Goal: Use online tool/utility: Utilize a website feature to perform a specific function

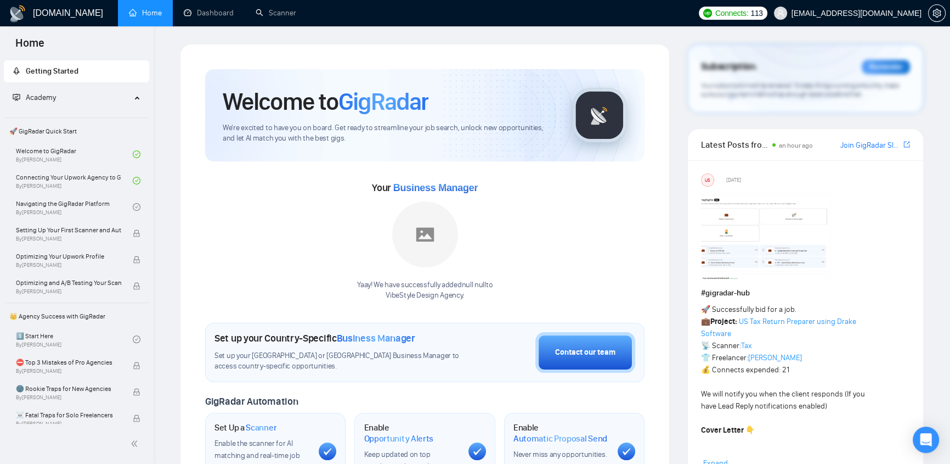
click at [885, 13] on span "[EMAIL_ADDRESS][DOMAIN_NAME]" at bounding box center [857, 13] width 130 height 0
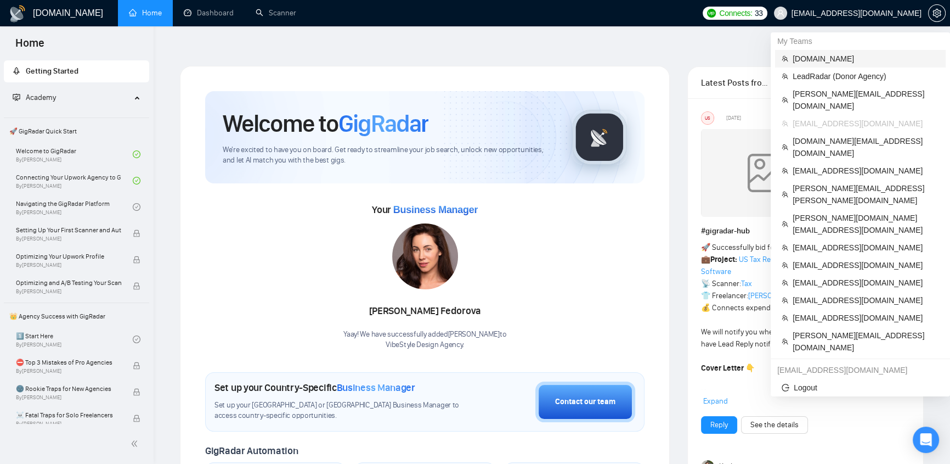
click at [825, 59] on span "[DOMAIN_NAME]" at bounding box center [866, 59] width 147 height 12
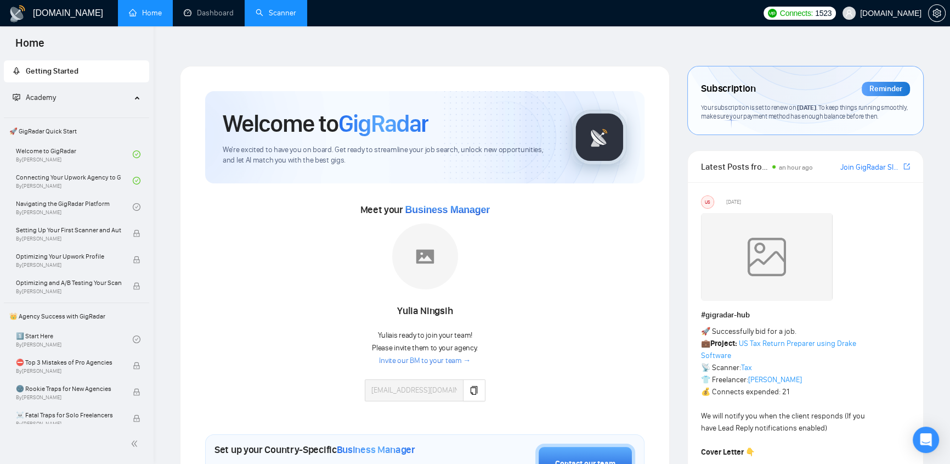
click at [296, 11] on link "Scanner" at bounding box center [276, 12] width 41 height 9
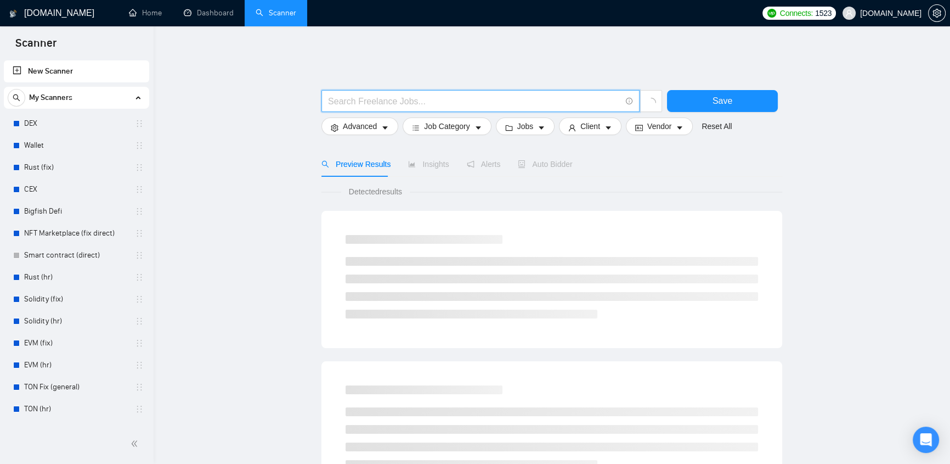
click at [500, 94] on input "text" at bounding box center [474, 101] width 293 height 14
paste input "Chatbots & Email Marketing Automation Expert"
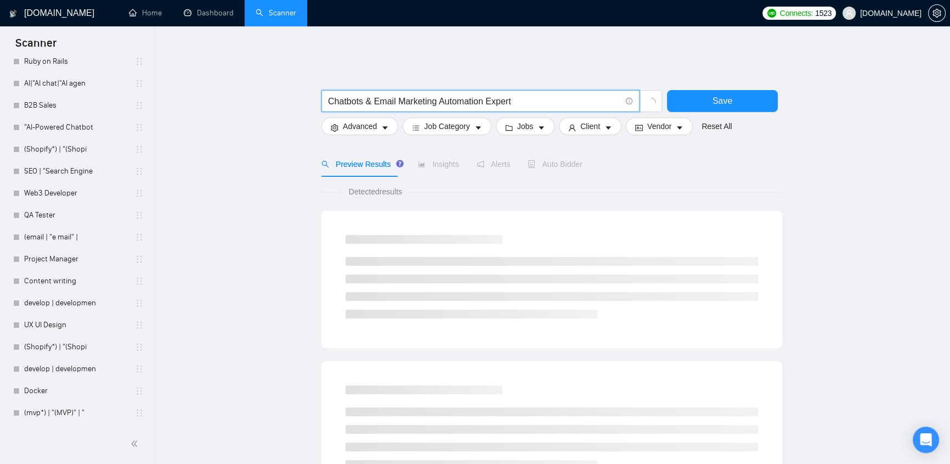
type input "Chatbots & Email Marketing Automation Expert"
